Goal: Use online tool/utility: Utilize a website feature to perform a specific function

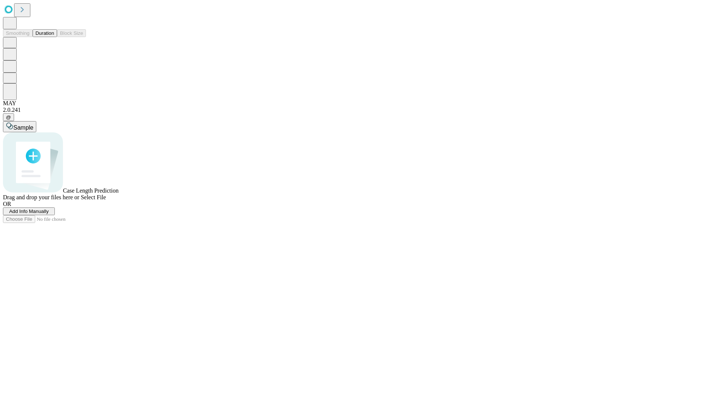
click at [54, 37] on button "Duration" at bounding box center [45, 33] width 24 height 8
click at [33, 124] on span "Sample" at bounding box center [23, 127] width 20 height 6
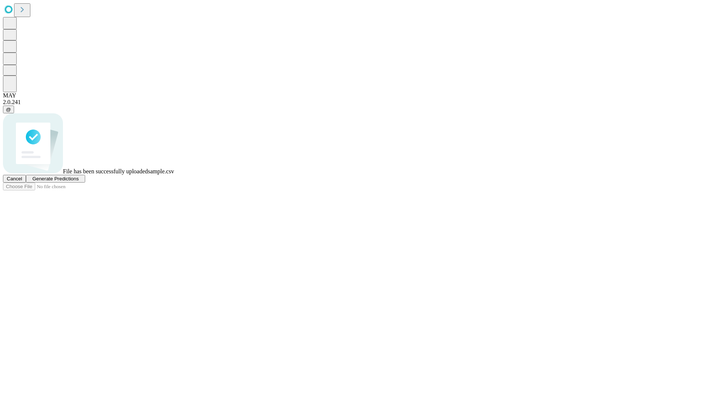
click at [79, 182] on span "Generate Predictions" at bounding box center [55, 179] width 46 height 6
